Goal: Task Accomplishment & Management: Manage account settings

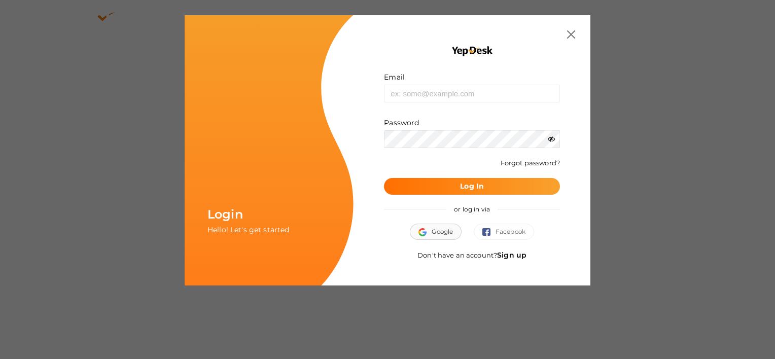
click at [397, 229] on button "Google" at bounding box center [436, 232] width 52 height 16
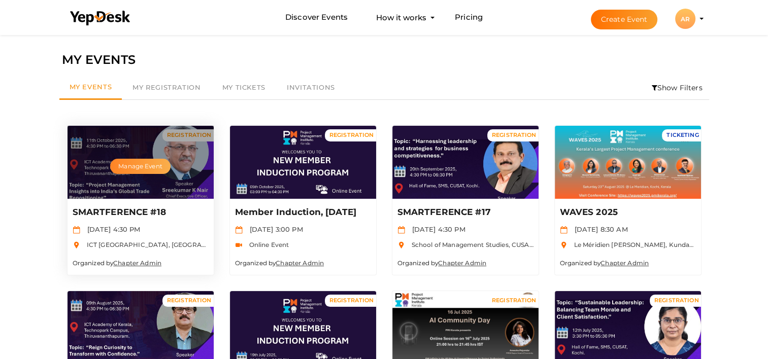
click at [143, 165] on button "Manage Event" at bounding box center [140, 166] width 60 height 15
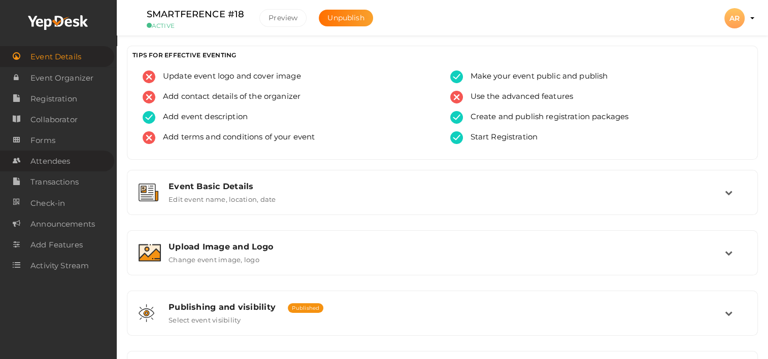
click at [57, 162] on span "Attendees" at bounding box center [50, 161] width 40 height 20
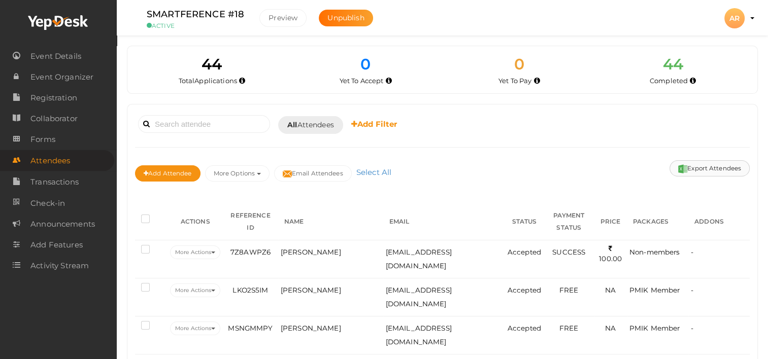
click at [705, 165] on button "Export Attendees" at bounding box center [709, 168] width 80 height 16
